Goal: Transaction & Acquisition: Purchase product/service

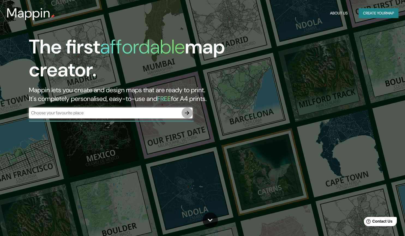
click at [186, 113] on icon "button" at bounding box center [187, 113] width 7 height 7
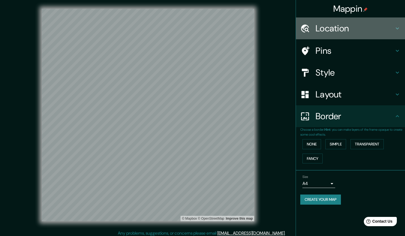
click at [332, 28] on h4 "Location" at bounding box center [355, 28] width 79 height 11
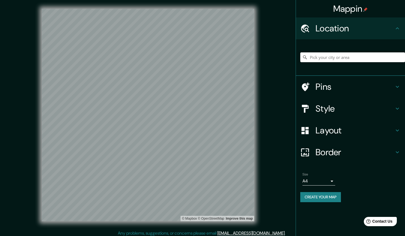
click at [314, 58] on input "Pick your city or area" at bounding box center [352, 57] width 105 height 10
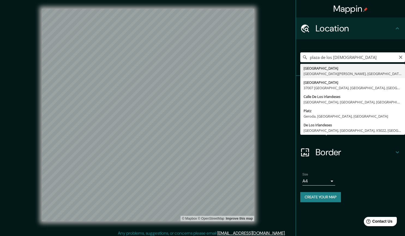
type input "[GEOGRAPHIC_DATA][PERSON_NAME], [GEOGRAPHIC_DATA], [GEOGRAPHIC_DATA]"
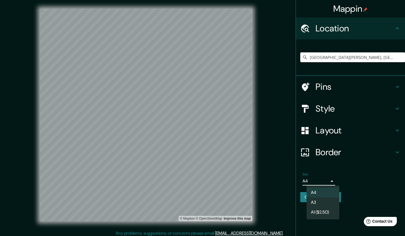
click at [331, 180] on body "Mappin Location [GEOGRAPHIC_DATA] [PERSON_NAME][GEOGRAPHIC_DATA], [GEOGRAPHIC_D…" at bounding box center [202, 118] width 405 height 236
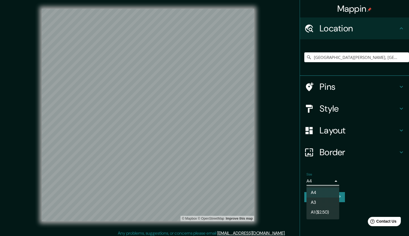
click at [337, 180] on div at bounding box center [204, 118] width 409 height 236
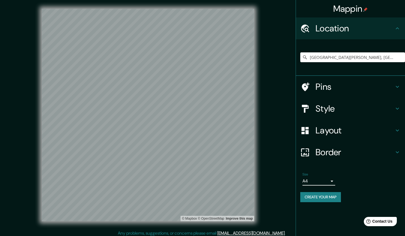
click at [392, 109] on h4 "Style" at bounding box center [355, 108] width 79 height 11
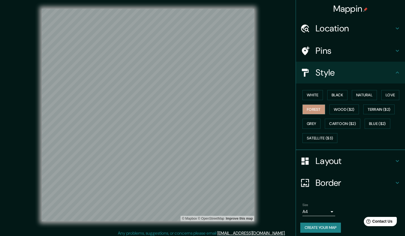
click at [394, 71] on icon at bounding box center [397, 72] width 7 height 7
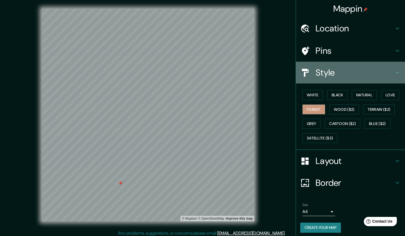
click at [396, 73] on icon at bounding box center [397, 72] width 3 height 2
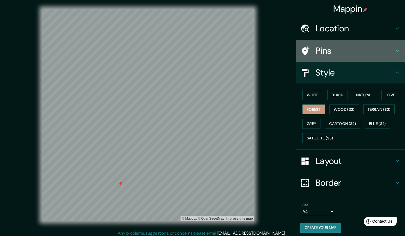
click at [395, 53] on icon at bounding box center [397, 50] width 7 height 7
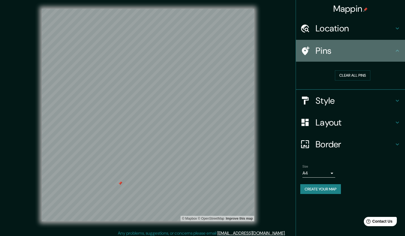
click at [394, 56] on h4 "Pins" at bounding box center [355, 50] width 79 height 11
